Goal: Information Seeking & Learning: Find specific fact

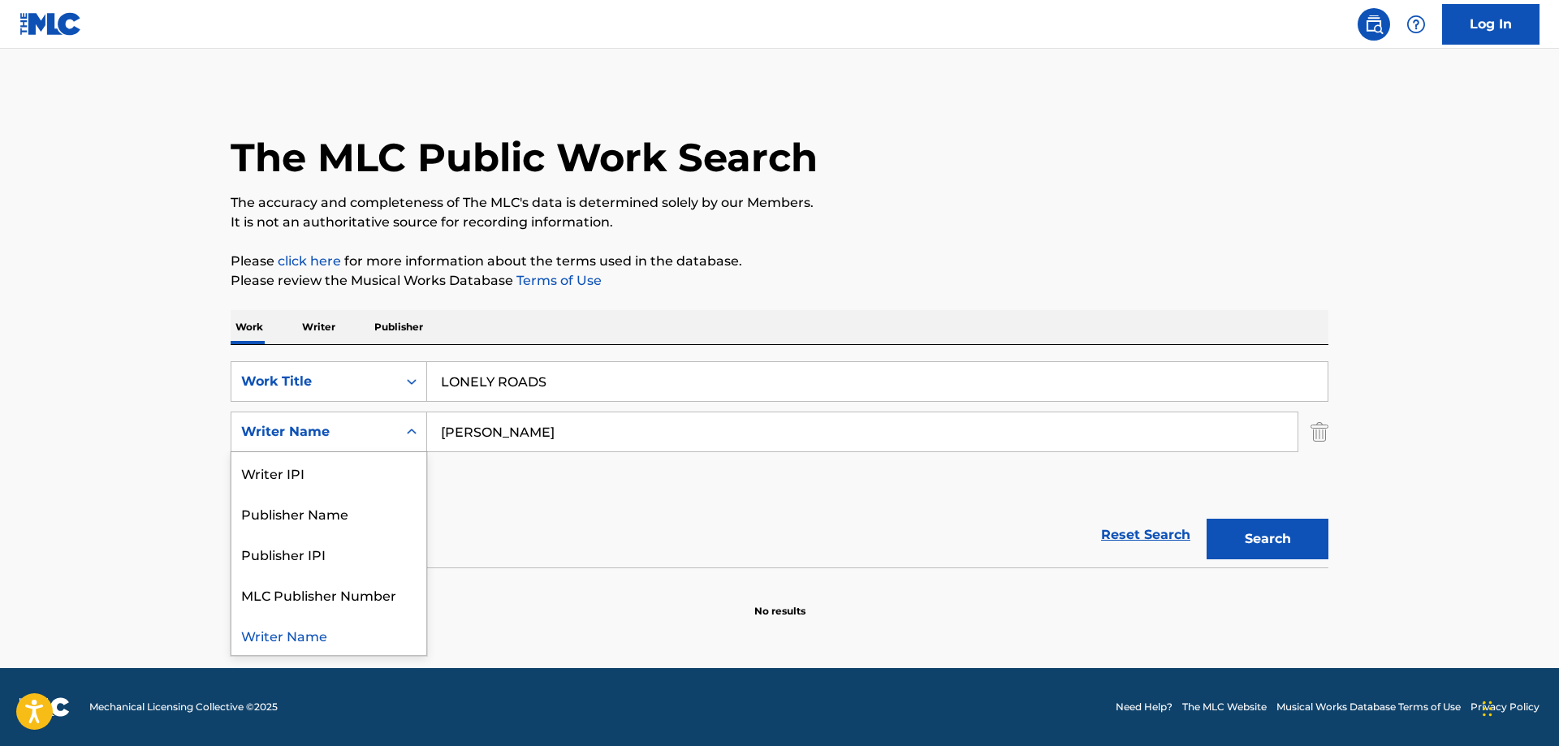
click at [405, 429] on icon "Search Form" at bounding box center [411, 432] width 16 height 16
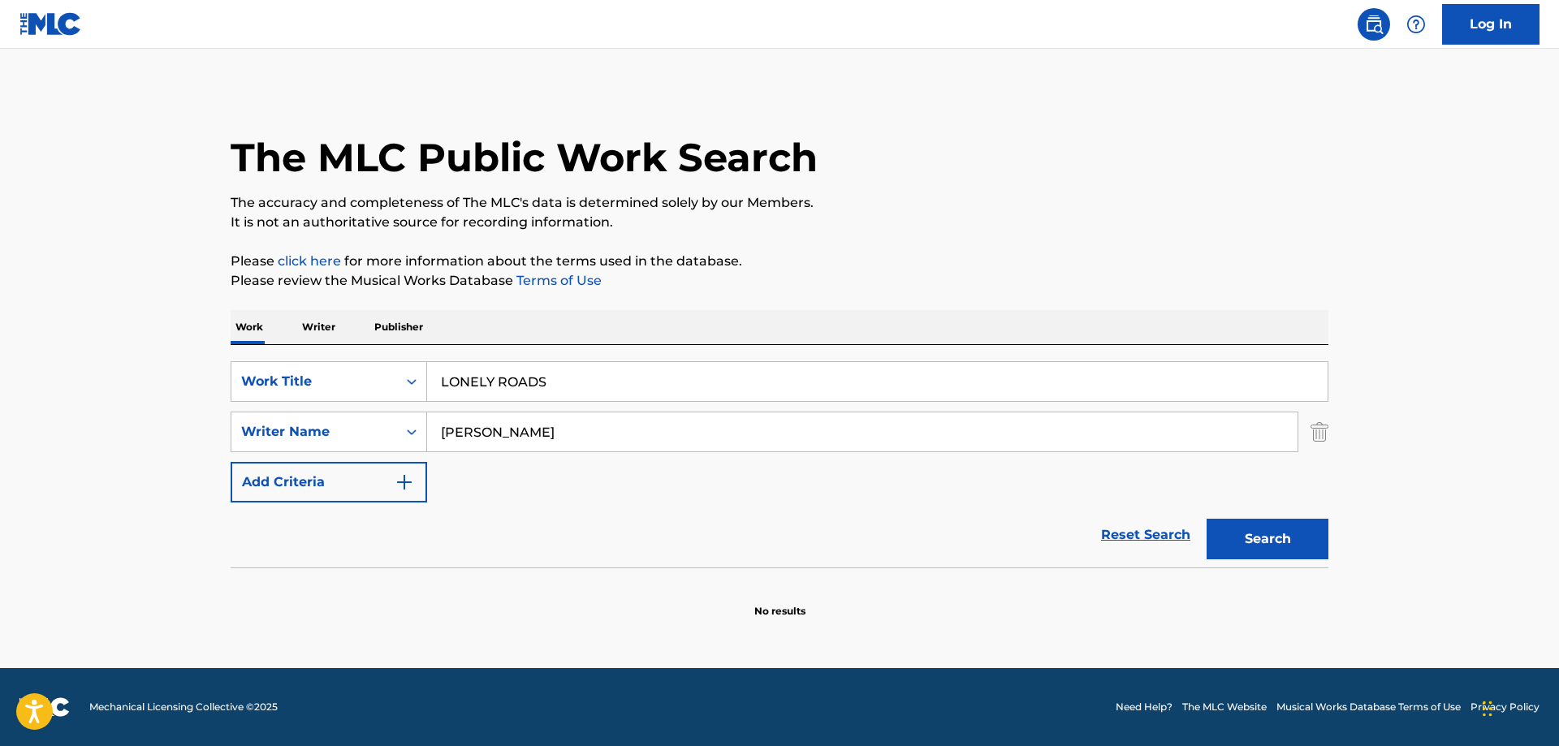
click at [554, 422] on input "[PERSON_NAME]" at bounding box center [862, 431] width 870 height 39
click at [1283, 552] on button "Search" at bounding box center [1267, 539] width 122 height 41
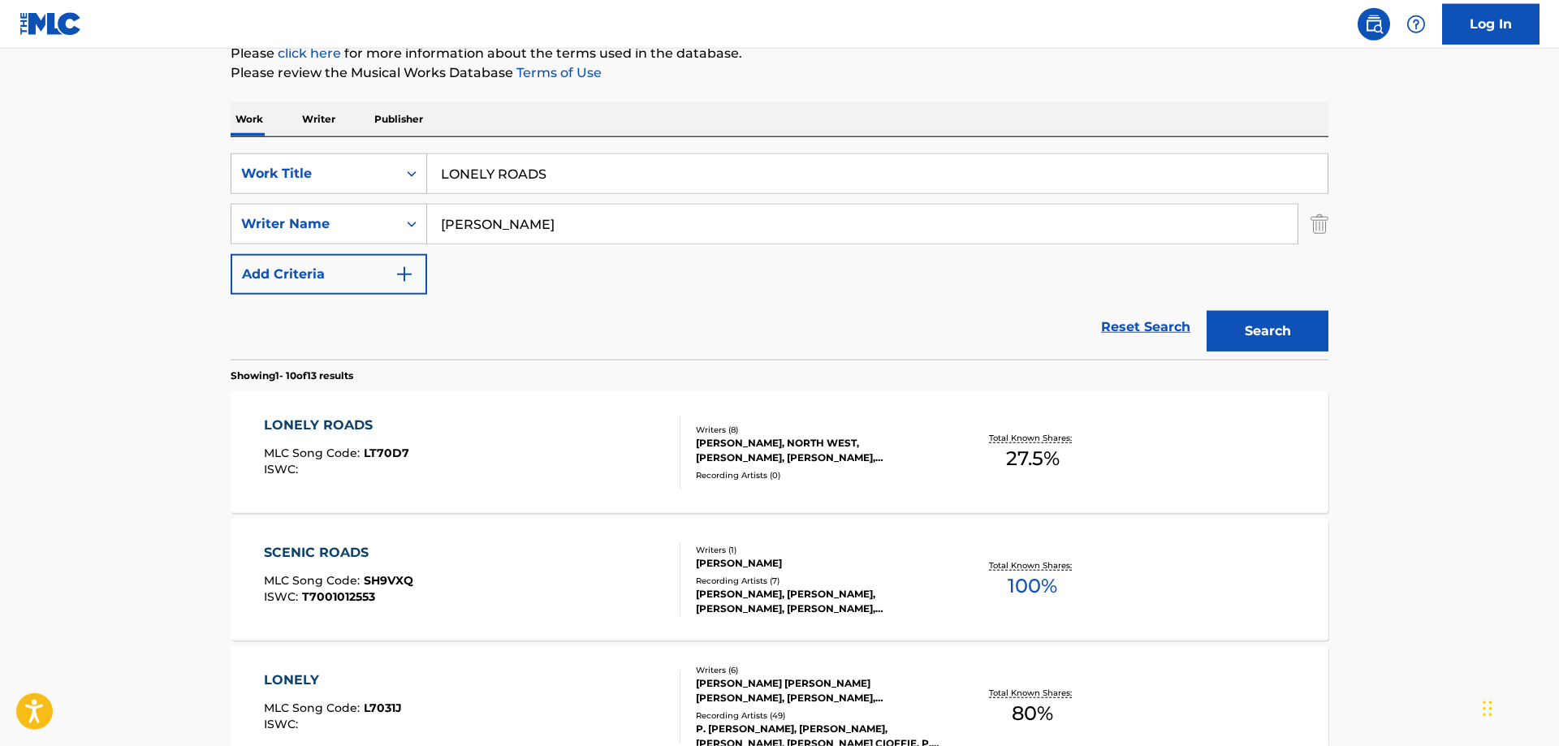
scroll to position [248, 0]
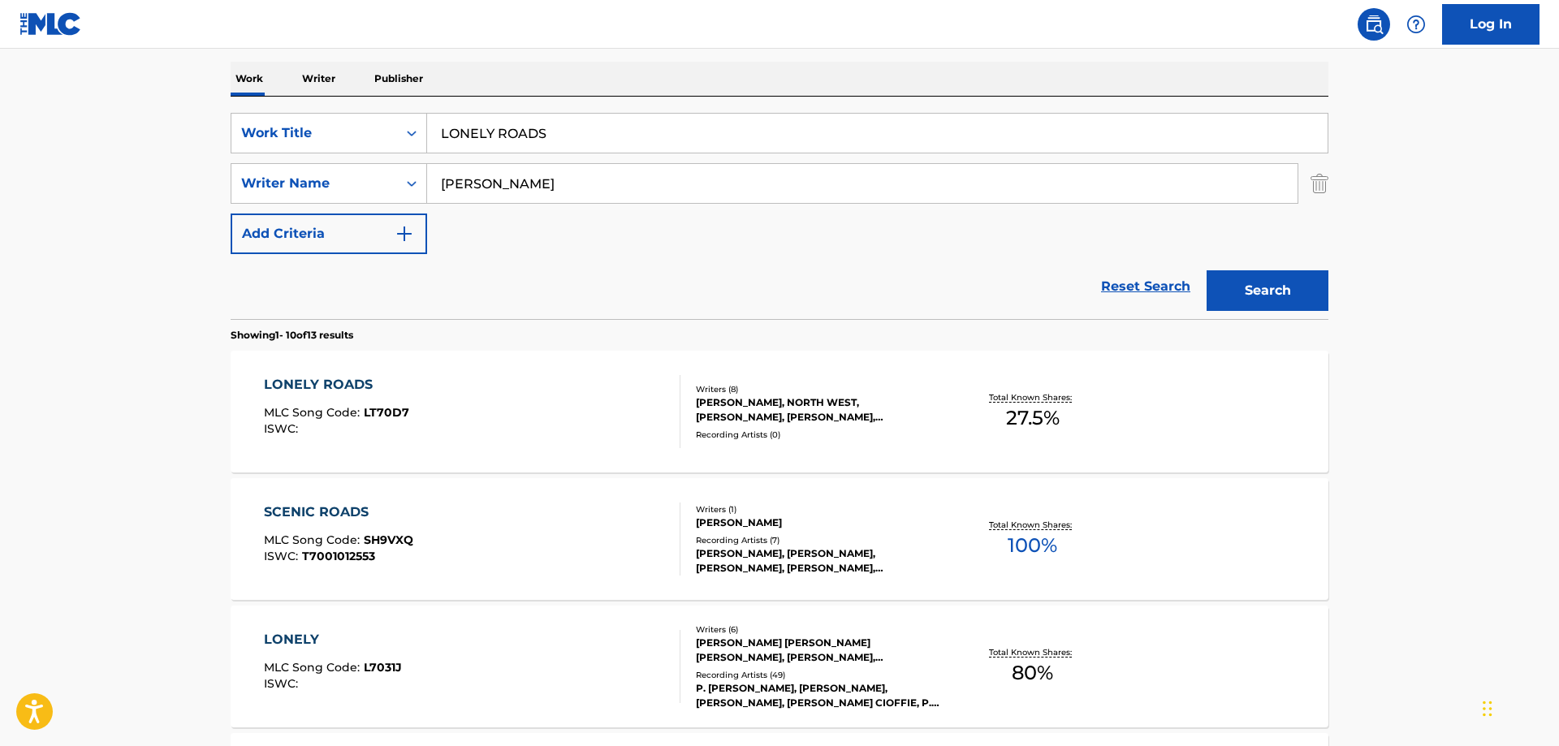
click at [313, 383] on div "LONELY ROADS" at bounding box center [336, 384] width 145 height 19
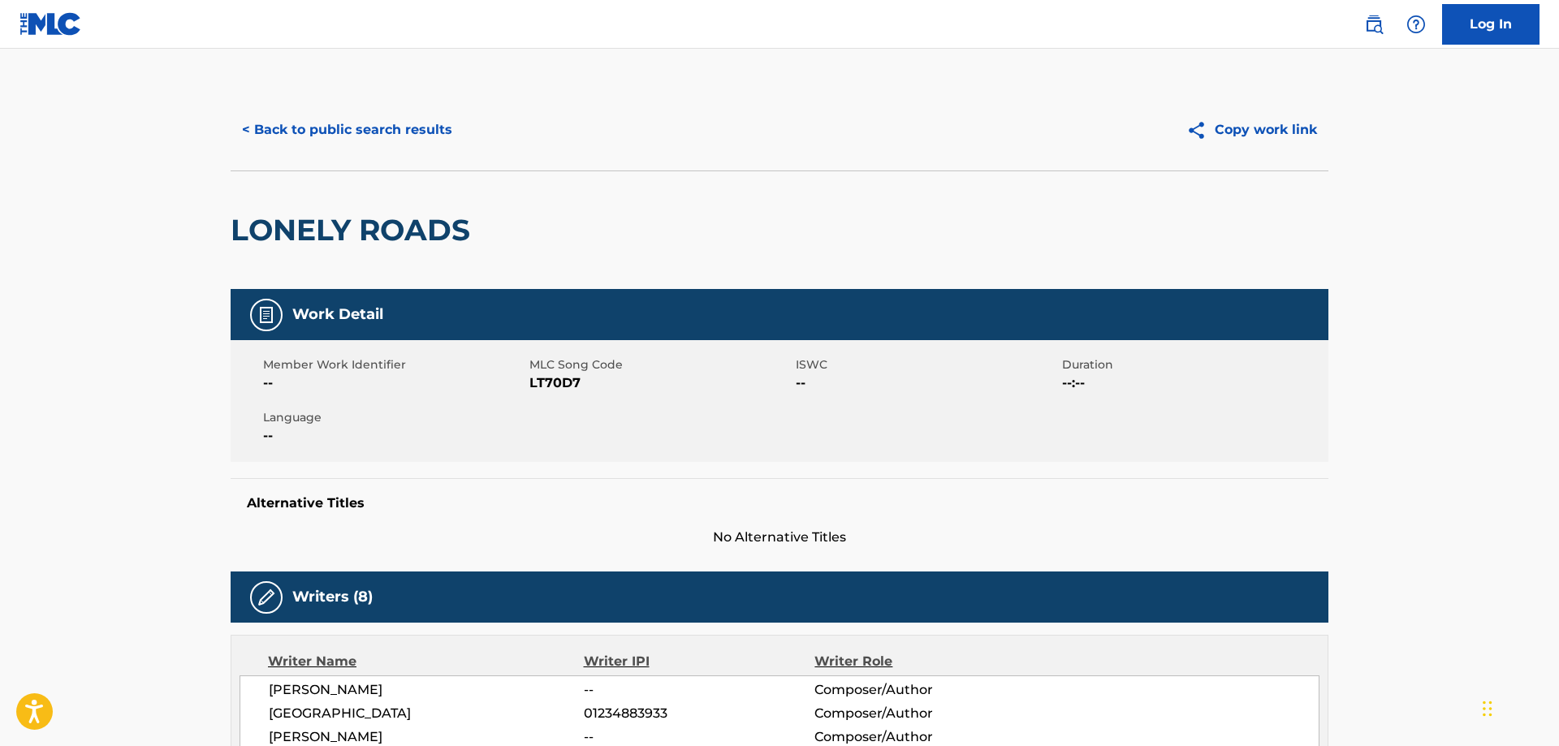
click at [558, 383] on span "LT70D7" at bounding box center [660, 382] width 262 height 19
click at [559, 383] on span "LT70D7" at bounding box center [660, 382] width 262 height 19
copy span "LT70D7"
click at [642, 442] on div "Member Work Identifier -- MLC Song Code LT70D7 ISWC -- Duration --:-- Language …" at bounding box center [780, 401] width 1098 height 122
click at [368, 128] on button "< Back to public search results" at bounding box center [347, 130] width 233 height 41
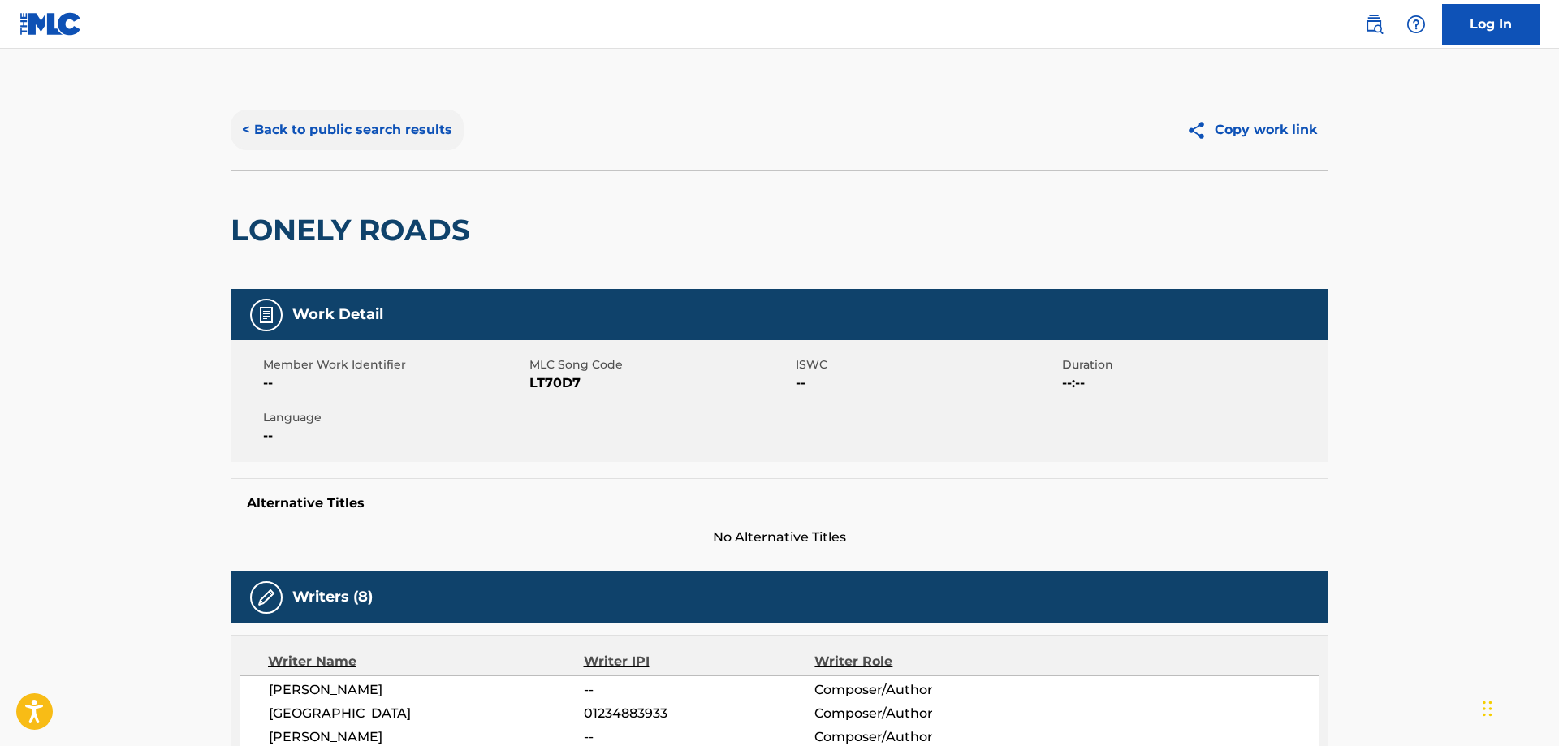
scroll to position [248, 0]
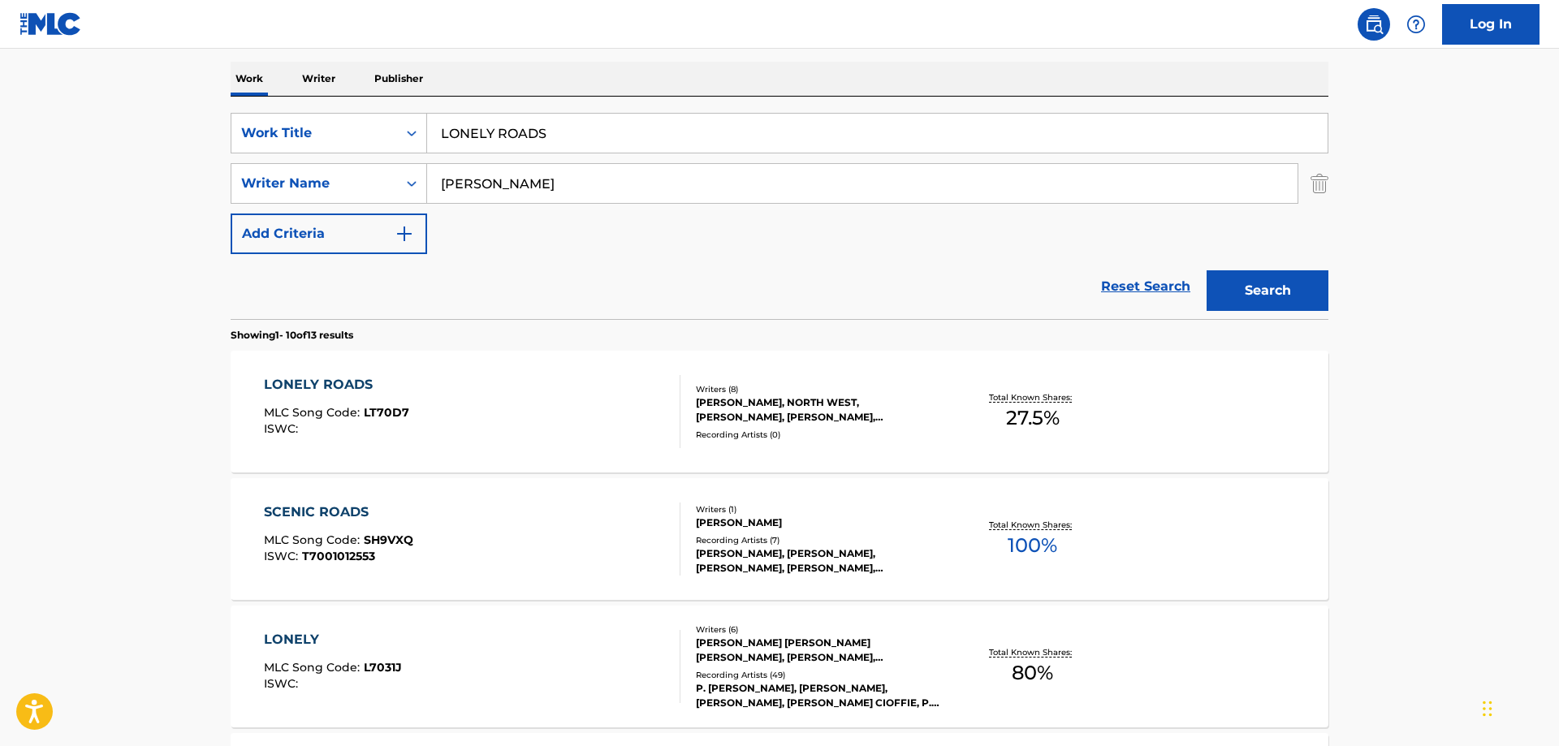
drag, startPoint x: 553, startPoint y: 130, endPoint x: 317, endPoint y: 112, distance: 236.1
click at [427, 114] on input "LONELY ROADS" at bounding box center [877, 133] width 900 height 39
paste input "[PERSON_NAME]"
type input "[PERSON_NAME]"
click at [1267, 292] on button "Search" at bounding box center [1267, 290] width 122 height 41
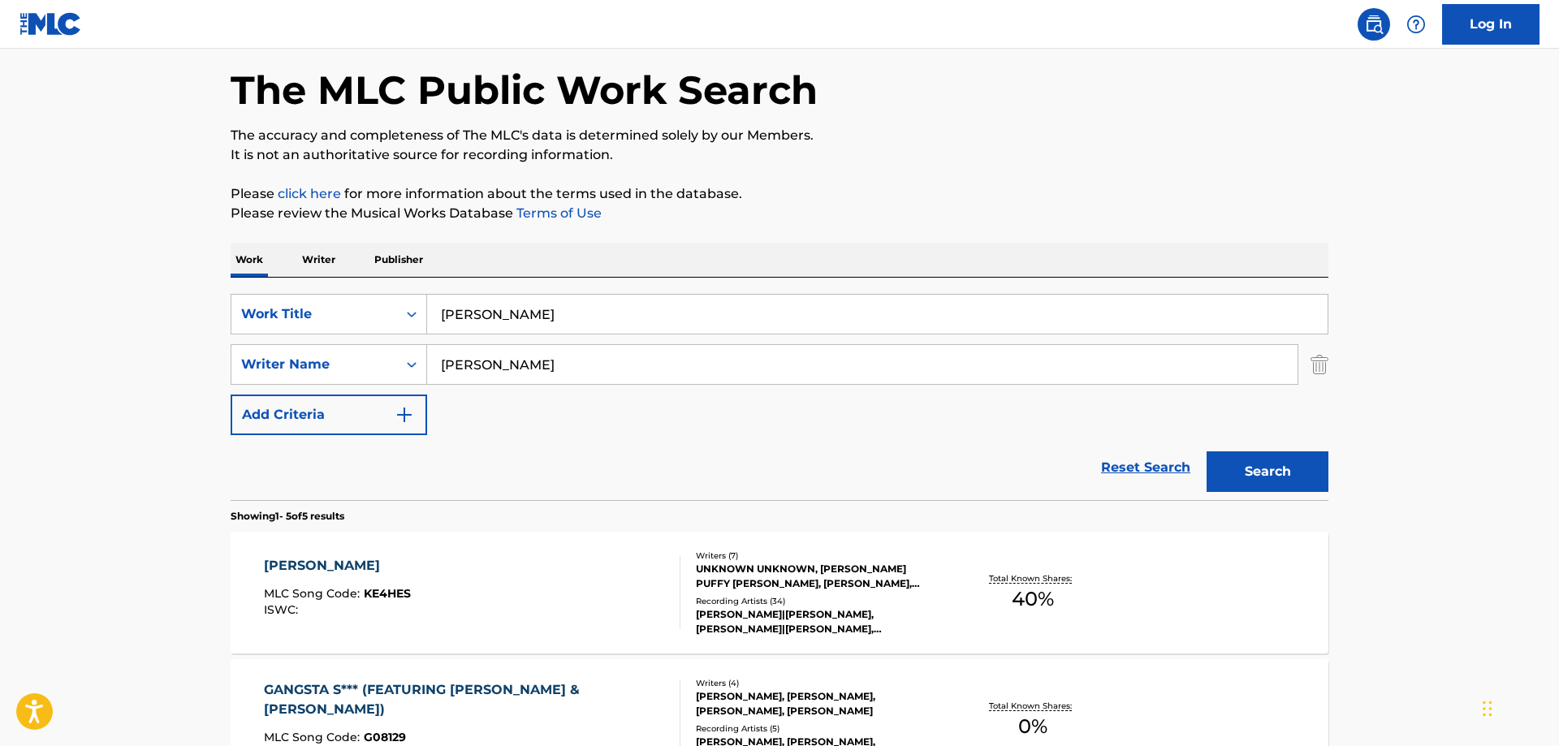
scroll to position [0, 0]
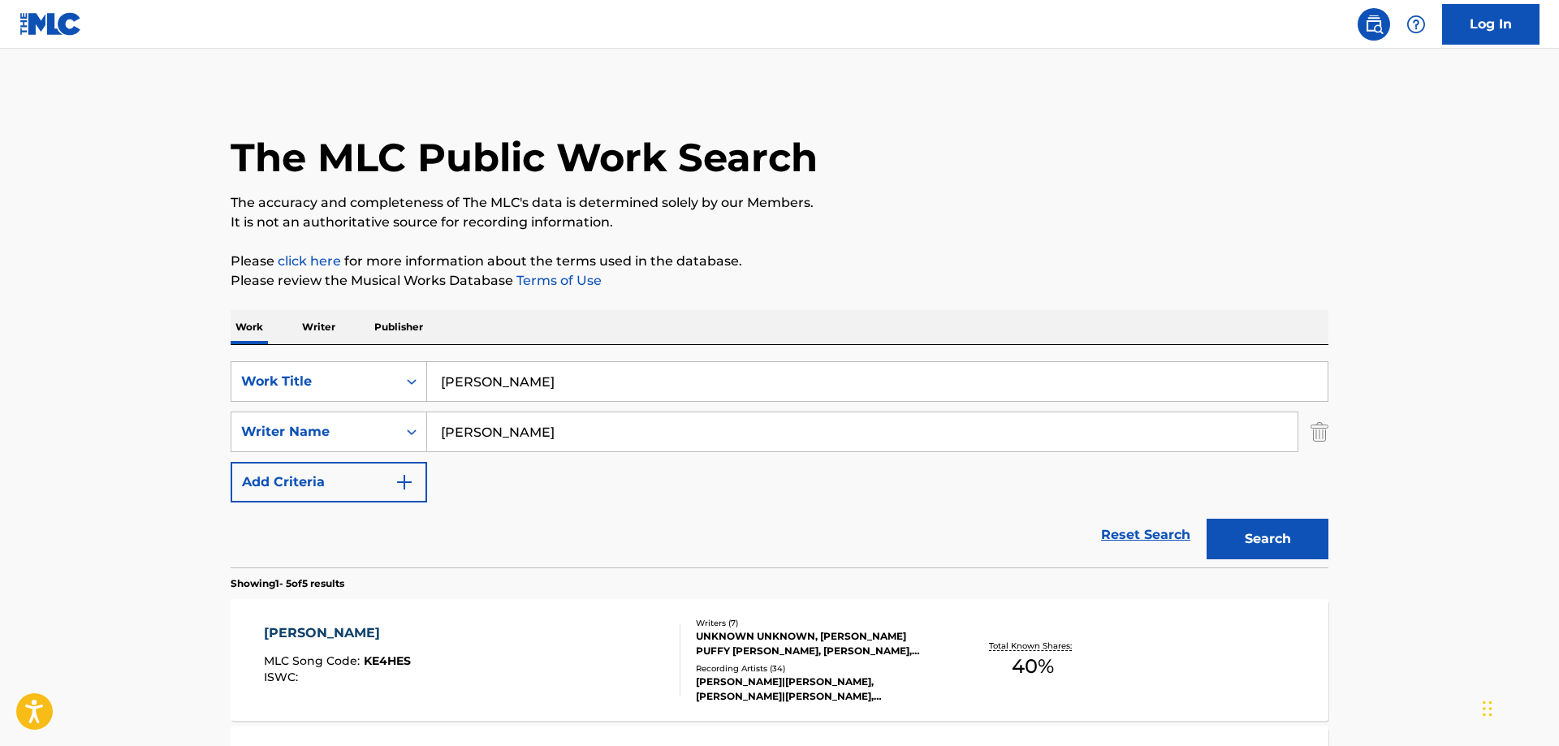
click at [439, 432] on input "[PERSON_NAME]" at bounding box center [862, 431] width 870 height 39
type input "[DEMOGRAPHIC_DATA][PERSON_NAME]"
click at [1206, 519] on button "Search" at bounding box center [1267, 539] width 122 height 41
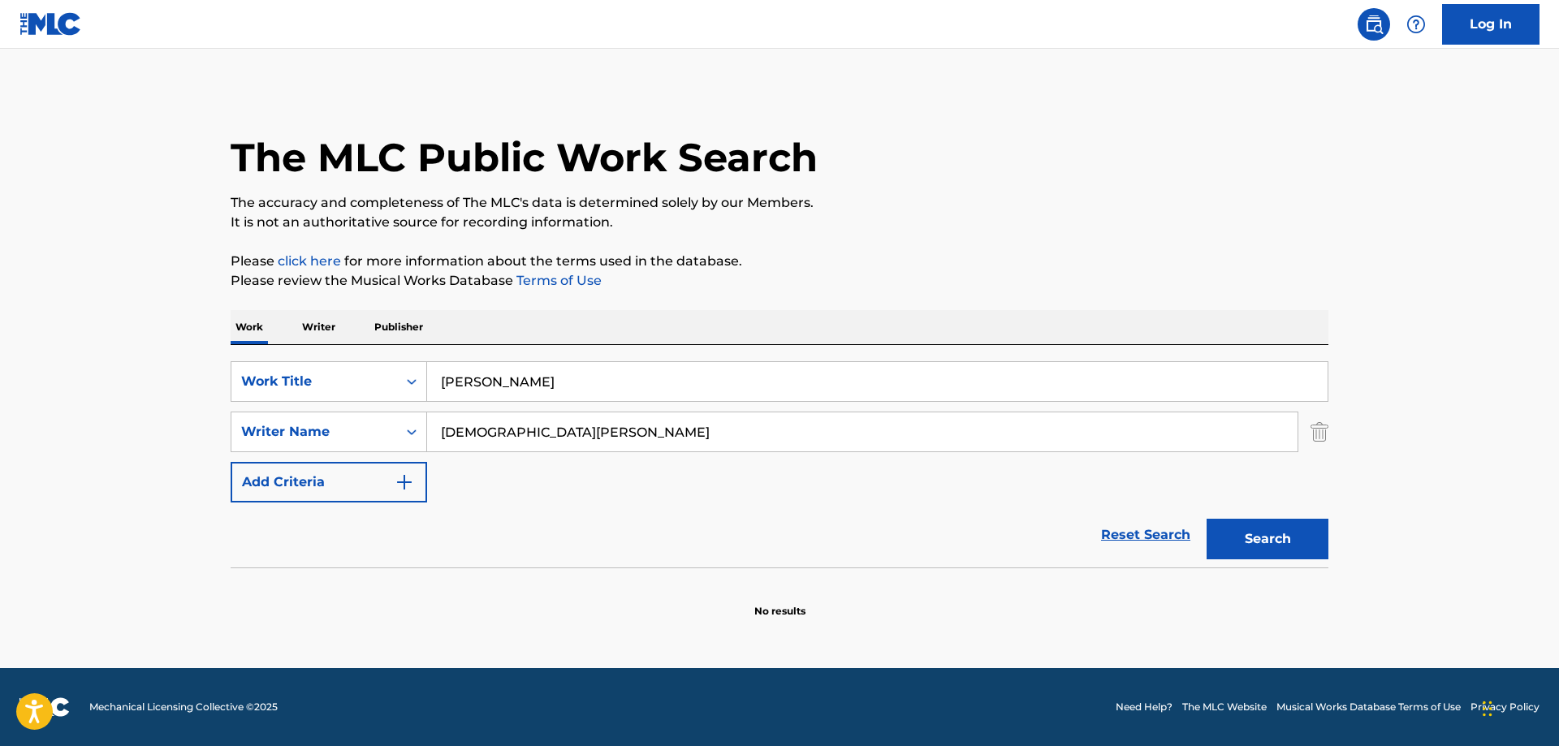
drag, startPoint x: 485, startPoint y: 369, endPoint x: 431, endPoint y: 386, distance: 56.2
click at [427, 375] on input "[PERSON_NAME]" at bounding box center [877, 381] width 900 height 39
paste input "PEOPLE LIKE ME"
type input "PEOPLE LIKE ME"
click at [1253, 535] on button "Search" at bounding box center [1267, 539] width 122 height 41
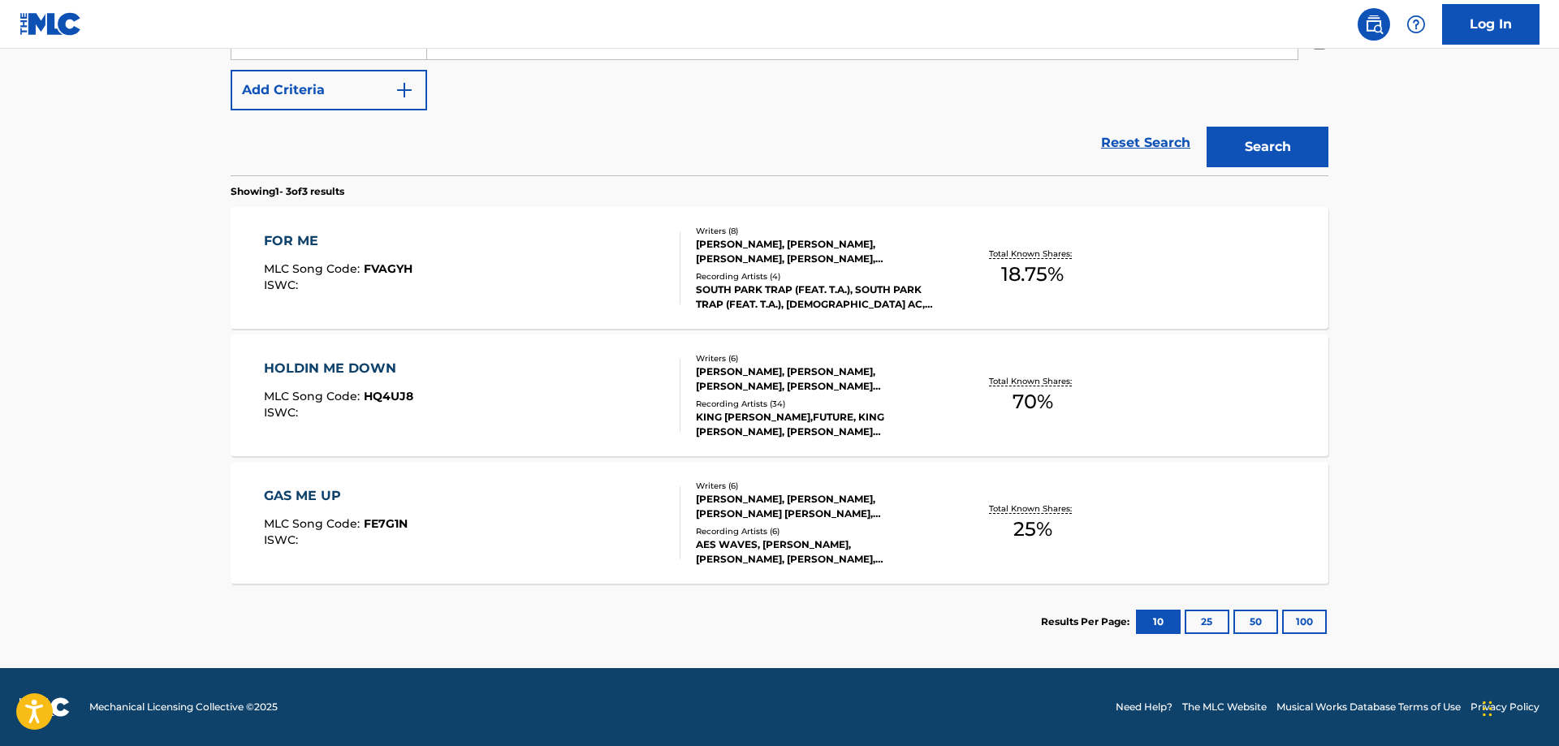
scroll to position [144, 0]
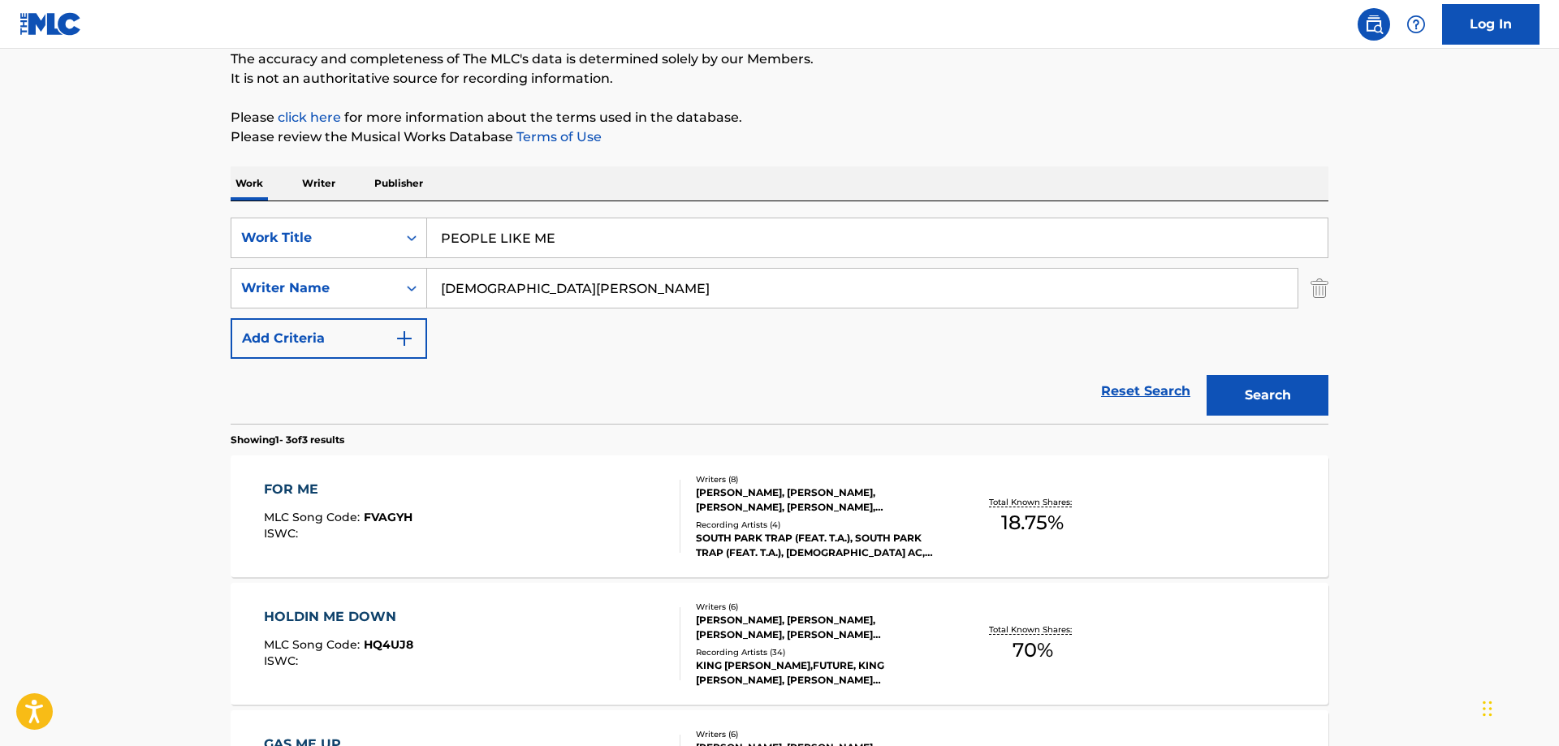
drag, startPoint x: 503, startPoint y: 289, endPoint x: 214, endPoint y: 274, distance: 289.4
click at [427, 274] on input "[DEMOGRAPHIC_DATA][PERSON_NAME]" at bounding box center [862, 288] width 870 height 39
type input "[PERSON_NAME]"
click at [1255, 392] on button "Search" at bounding box center [1267, 395] width 122 height 41
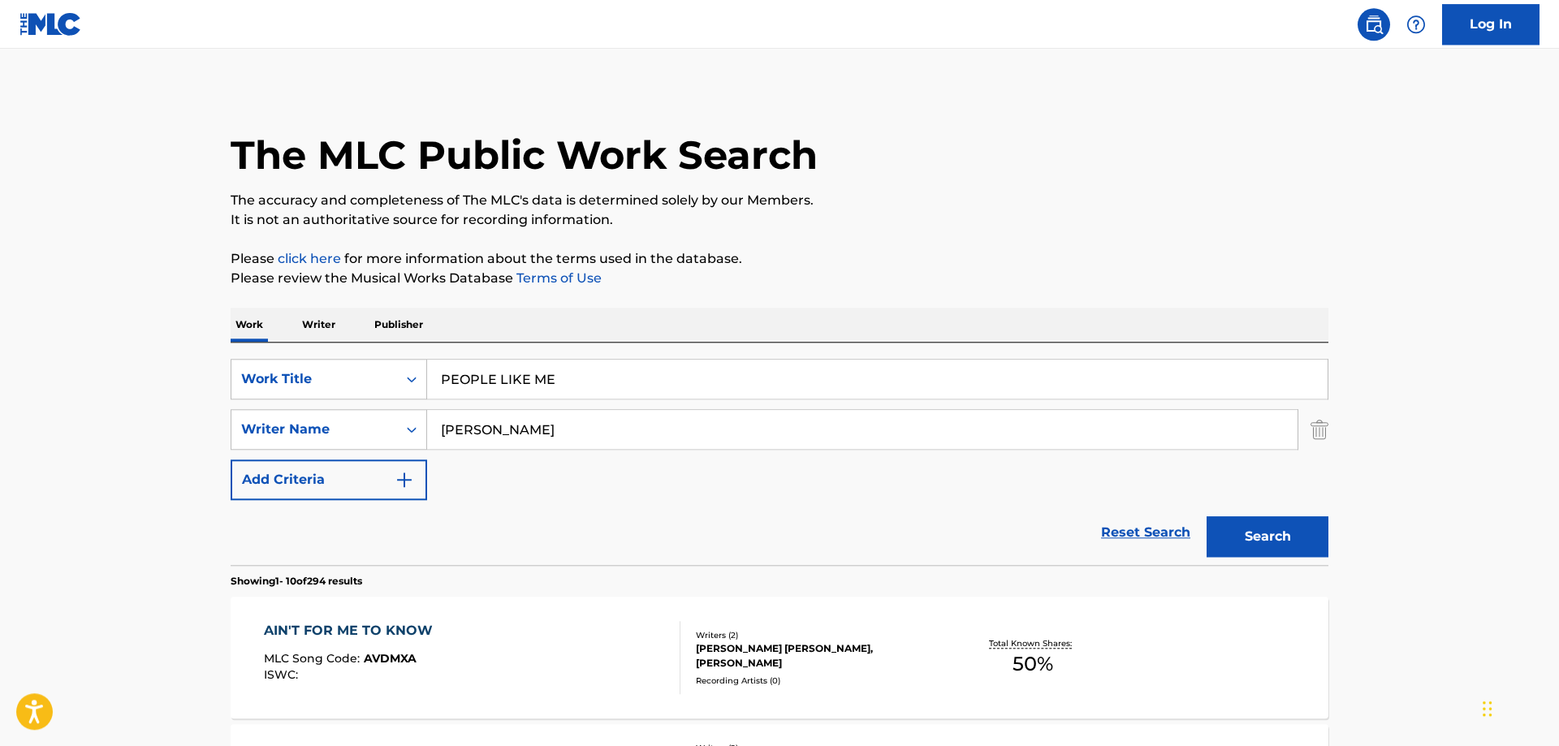
scroll to position [0, 0]
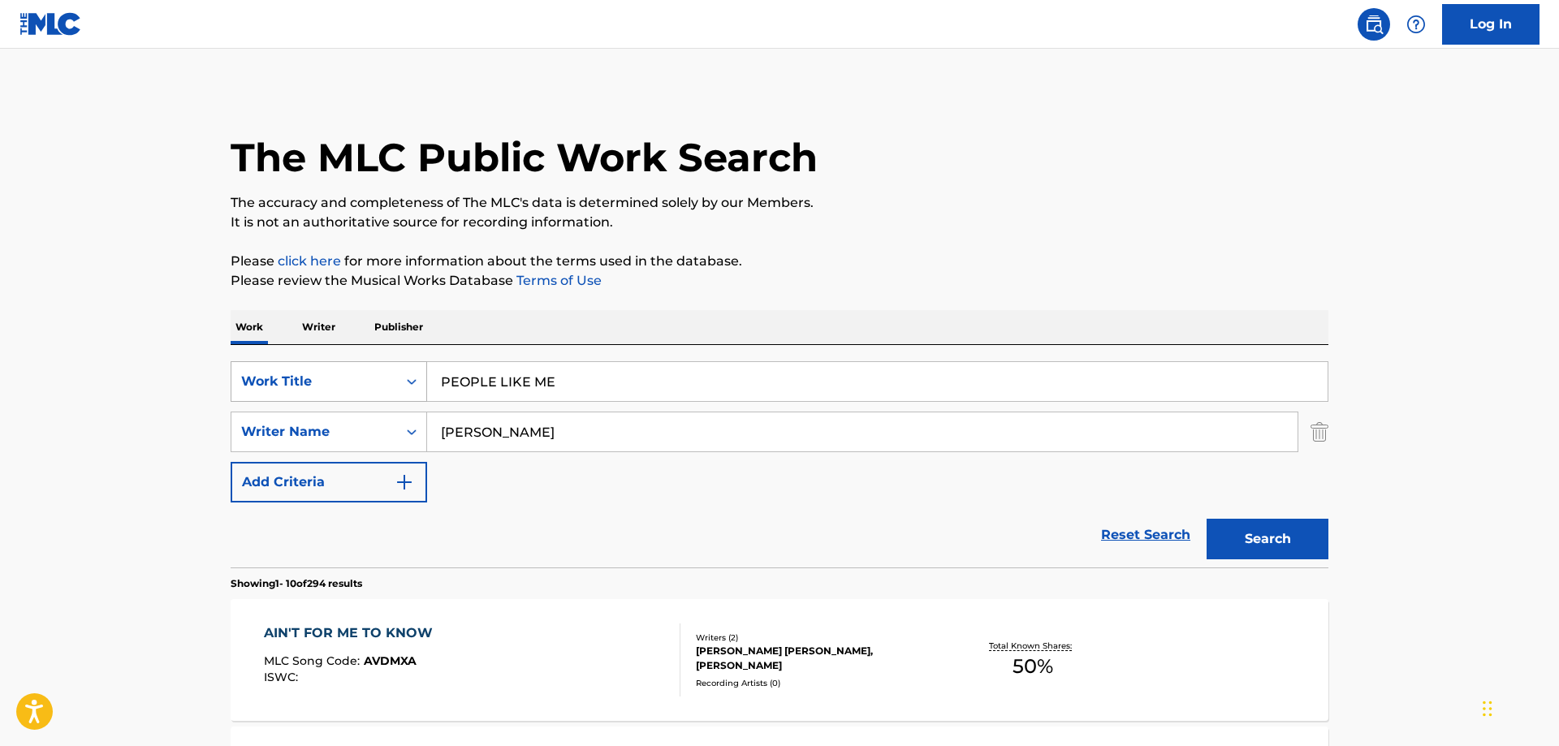
drag, startPoint x: 528, startPoint y: 386, endPoint x: 264, endPoint y: 366, distance: 265.4
click at [427, 367] on input "PEOPLE LIKE ME" at bounding box center [877, 381] width 900 height 39
paste input "[PERSON_NAME] FRE"
click at [1267, 540] on button "Search" at bounding box center [1267, 539] width 122 height 41
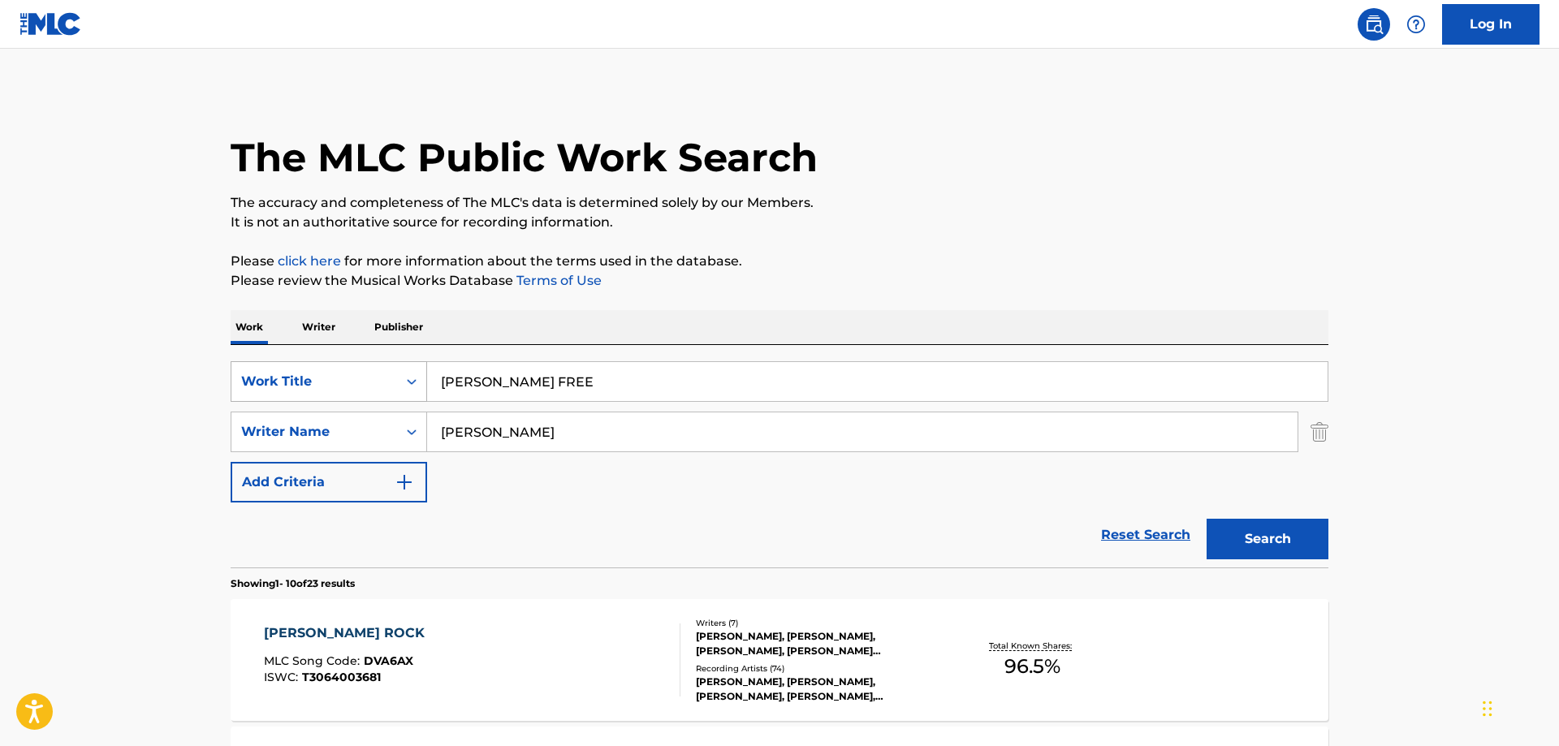
click at [427, 369] on input "[PERSON_NAME] FREE" at bounding box center [877, 381] width 900 height 39
paste input "REPEAT M"
type input "REPEAT ME"
click at [1256, 543] on button "Search" at bounding box center [1267, 539] width 122 height 41
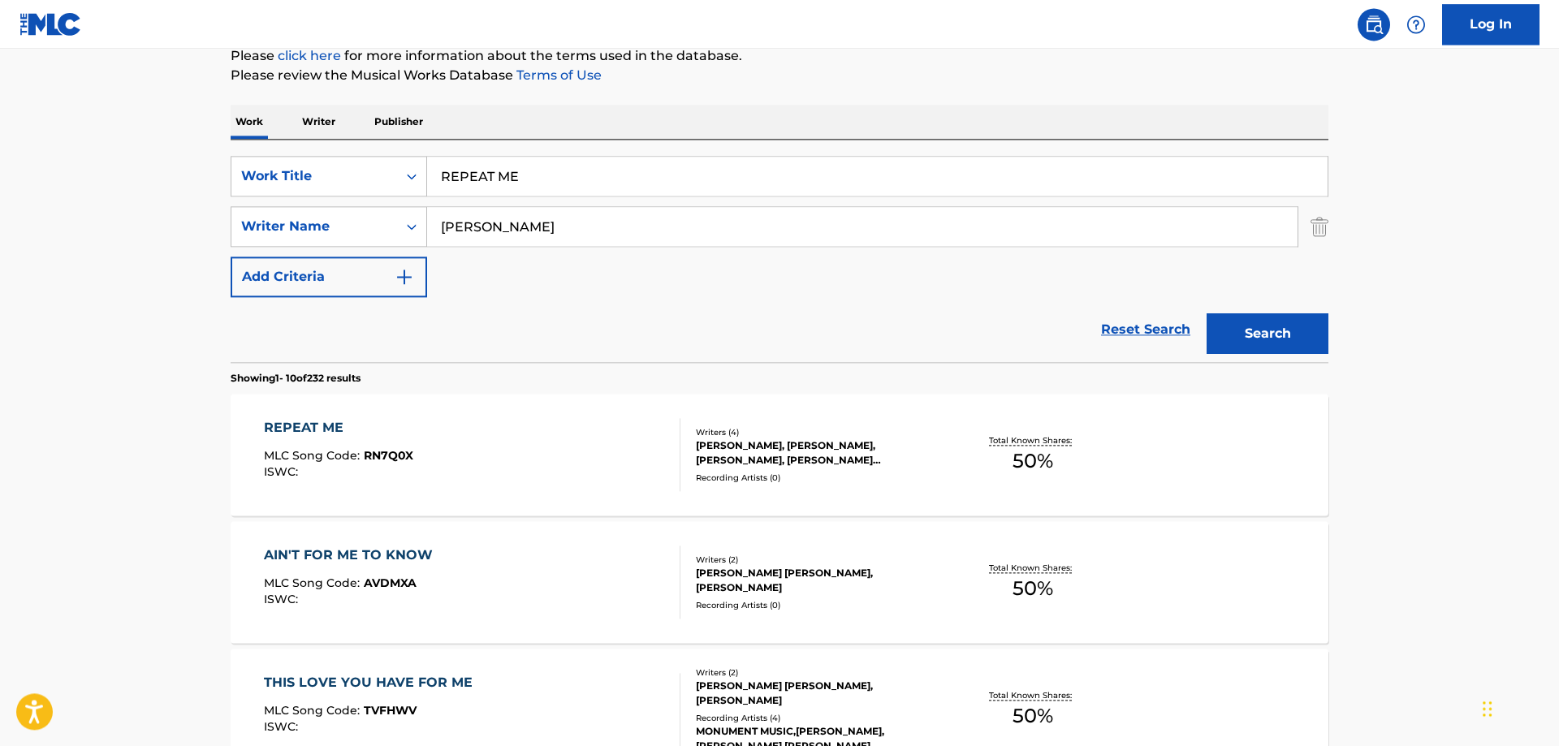
scroll to position [166, 0]
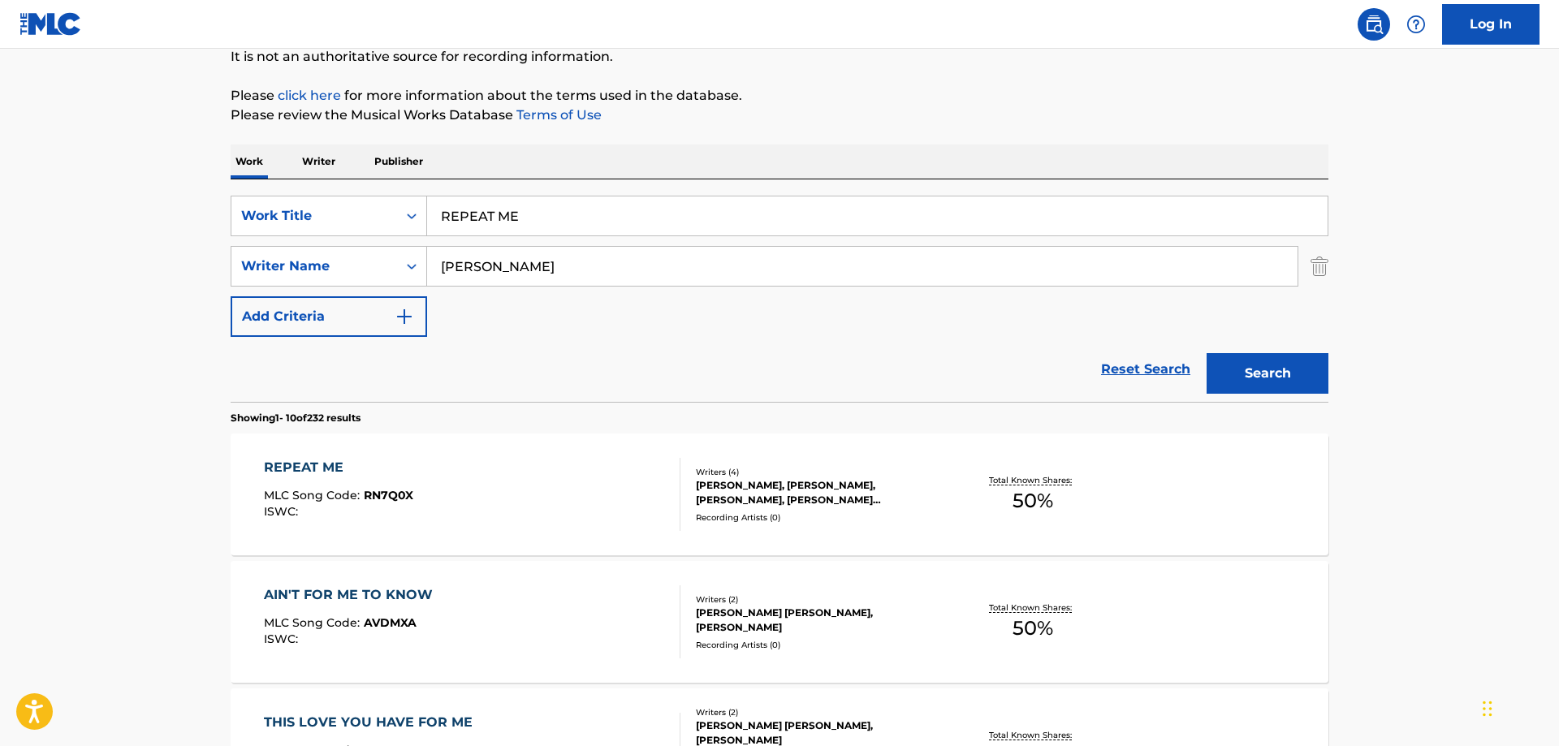
click at [321, 462] on div "REPEAT ME" at bounding box center [338, 467] width 149 height 19
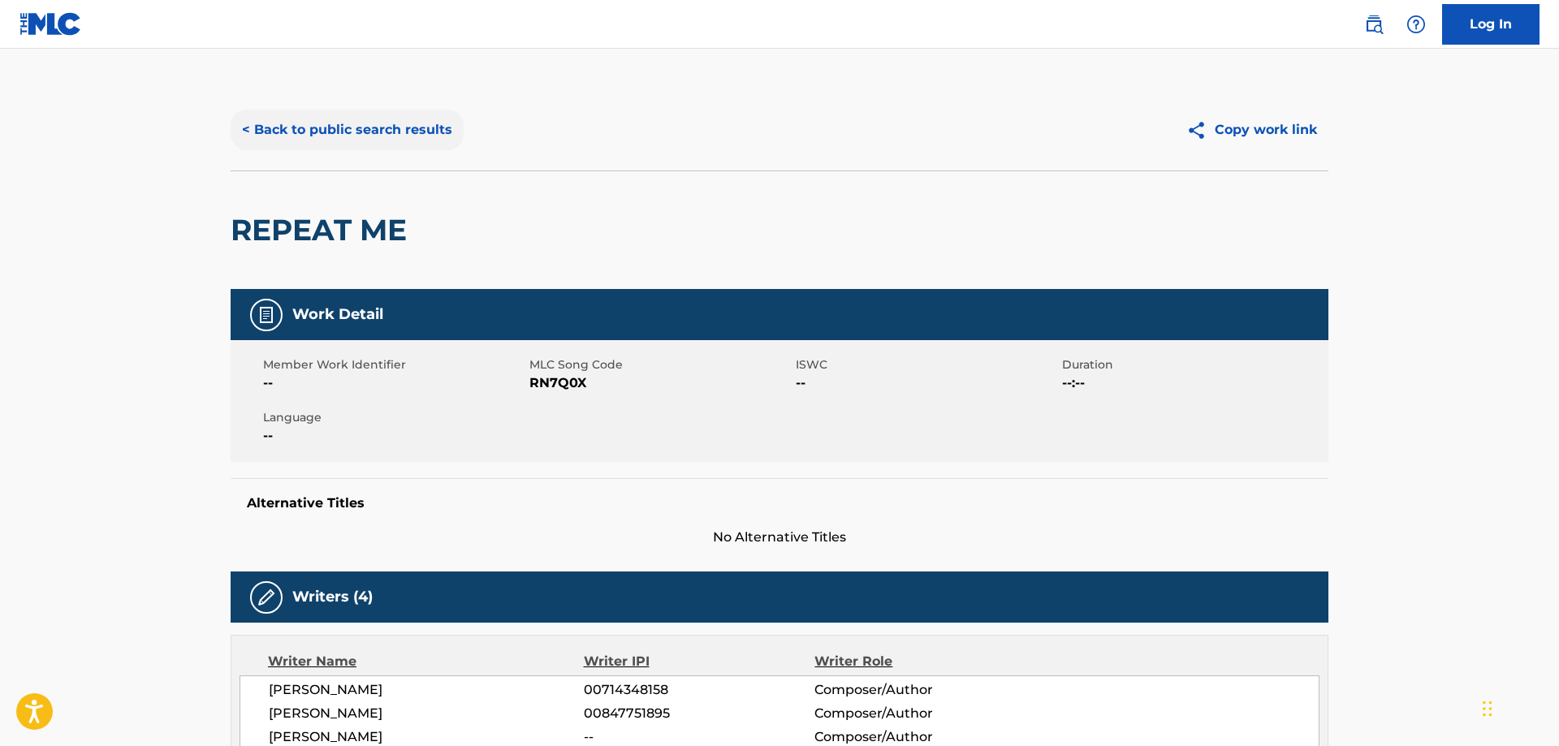
click at [337, 130] on button "< Back to public search results" at bounding box center [347, 130] width 233 height 41
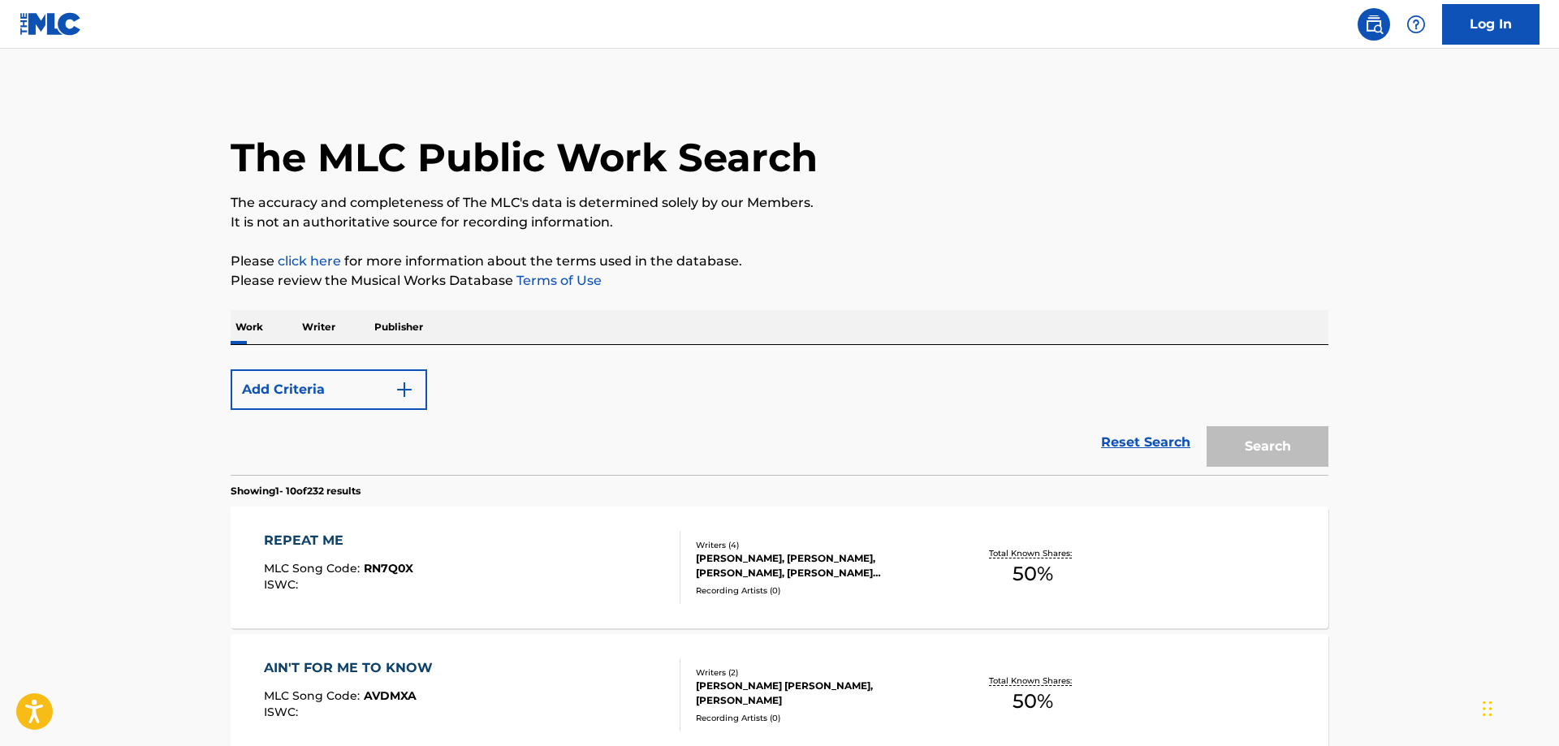
scroll to position [166, 0]
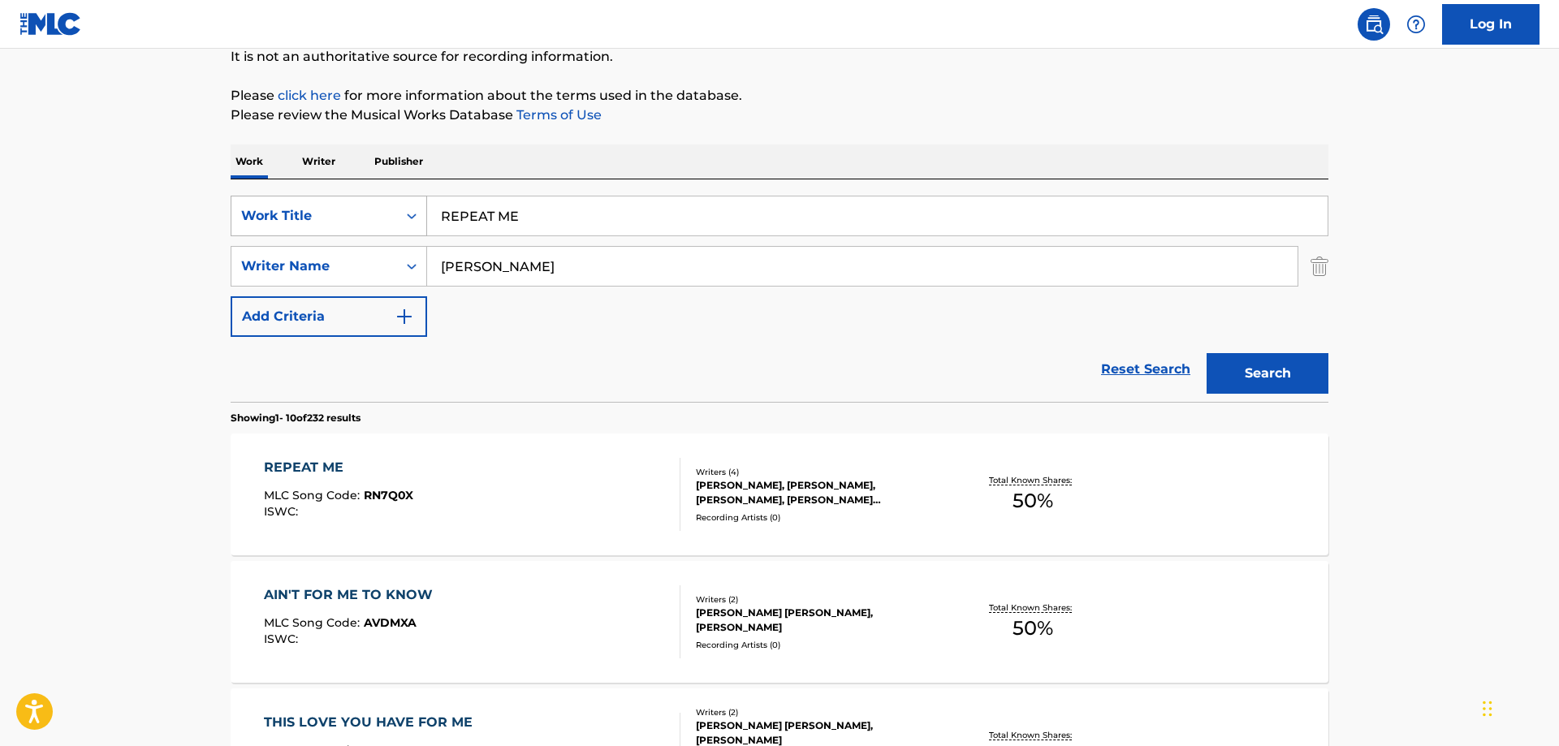
drag, startPoint x: 547, startPoint y: 207, endPoint x: 351, endPoint y: 205, distance: 196.5
click at [427, 206] on input "REPEAT ME" at bounding box center [877, 215] width 900 height 39
click at [1206, 353] on button "Search" at bounding box center [1267, 373] width 122 height 41
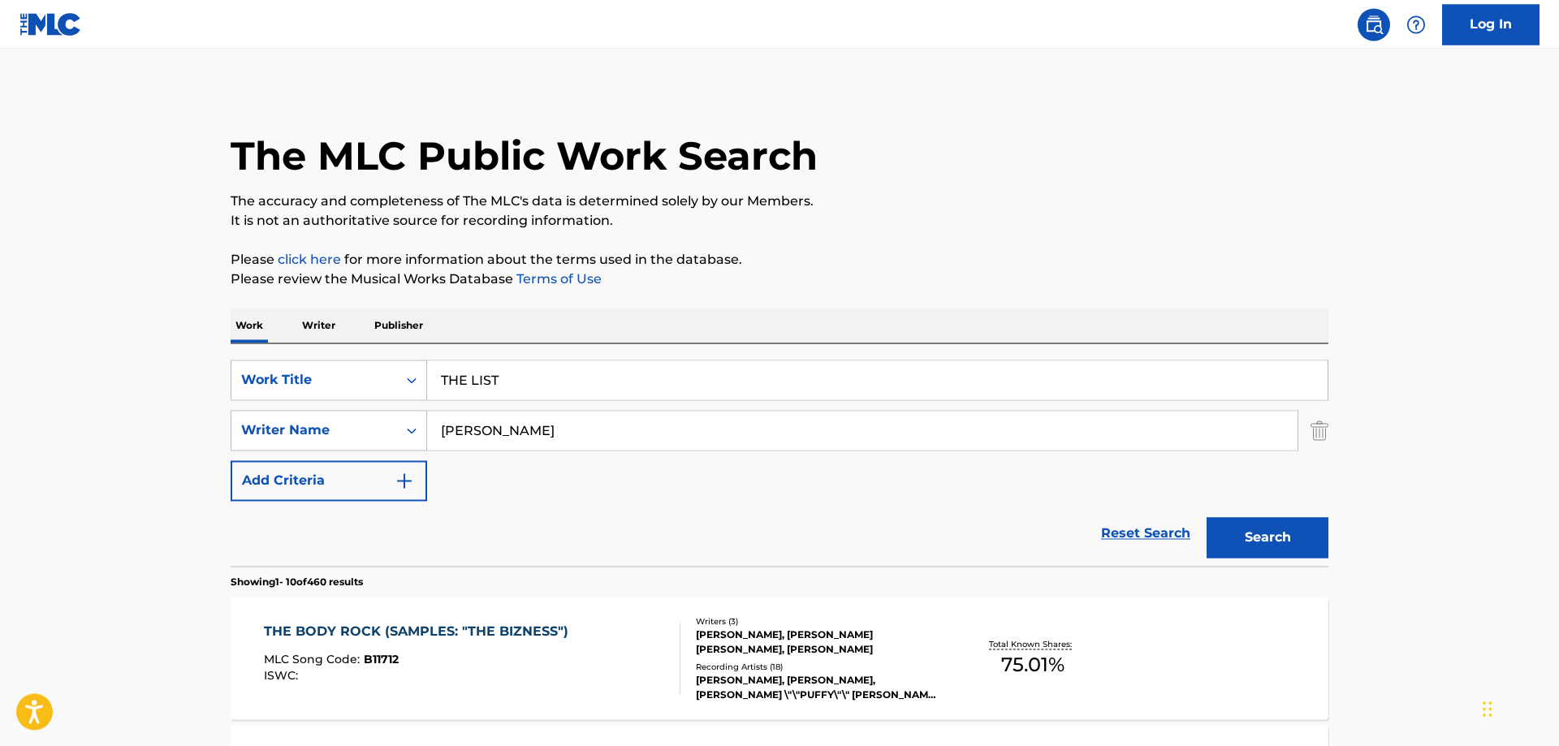
scroll to position [0, 0]
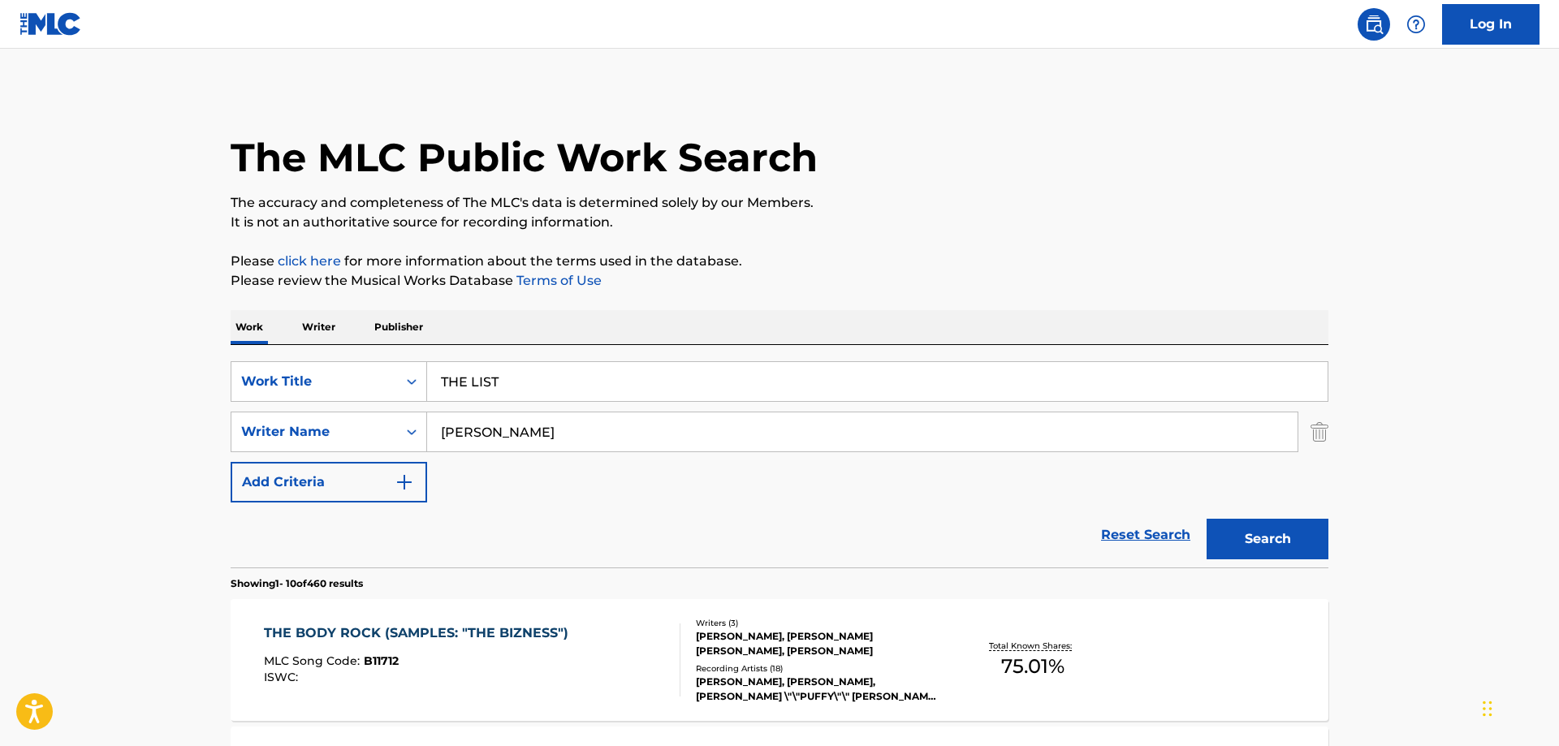
drag, startPoint x: 528, startPoint y: 382, endPoint x: 402, endPoint y: 374, distance: 126.0
click at [427, 374] on input "THE LIST" at bounding box center [877, 381] width 900 height 39
type input "SOULS OUTRO"
click at [1206, 519] on button "Search" at bounding box center [1267, 539] width 122 height 41
